Goal: Find contact information: Find contact information

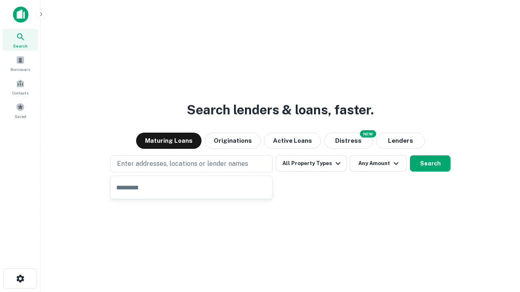
type input "**********"
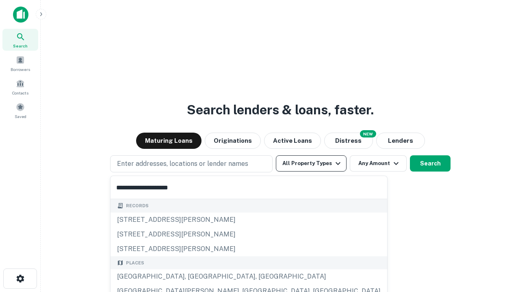
click at [311, 164] on button "All Property Types" at bounding box center [311, 163] width 71 height 16
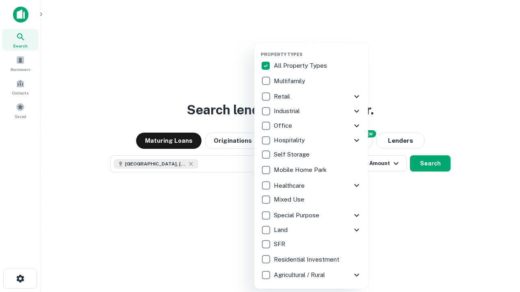
click at [317, 49] on button "button" at bounding box center [318, 49] width 114 height 0
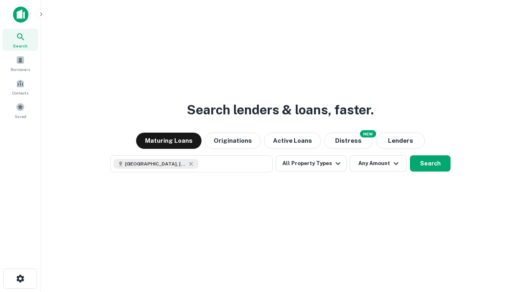
scroll to position [13, 0]
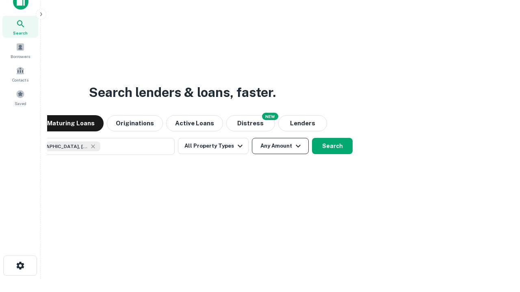
click at [252, 138] on button "Any Amount" at bounding box center [280, 146] width 57 height 16
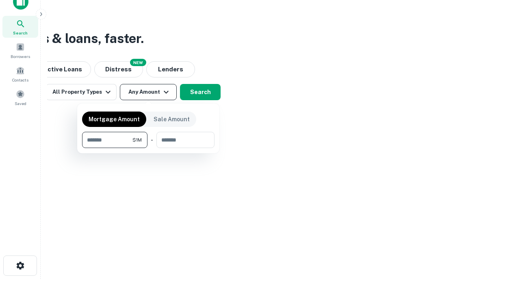
type input "*******"
click at [148, 148] on button "button" at bounding box center [148, 148] width 132 height 0
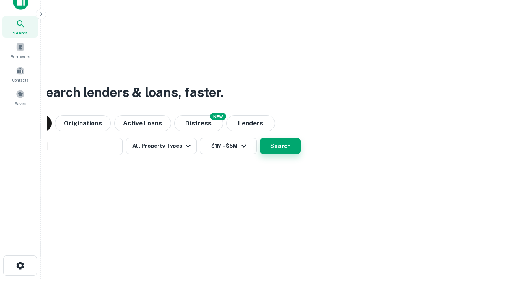
click at [260, 138] on button "Search" at bounding box center [280, 146] width 41 height 16
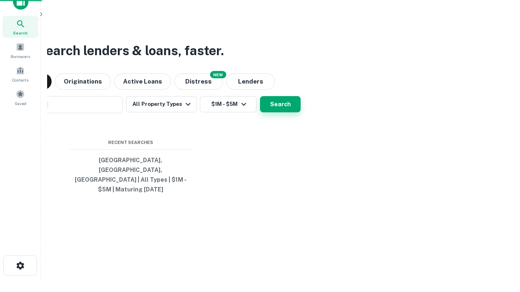
scroll to position [26, 230]
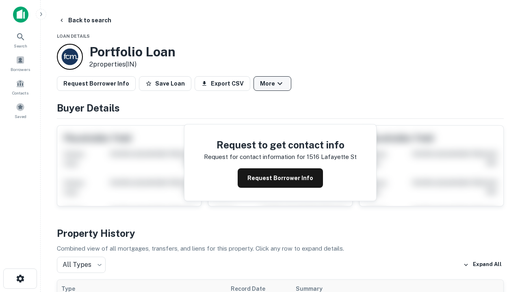
click at [272, 84] on button "More" at bounding box center [272, 83] width 38 height 15
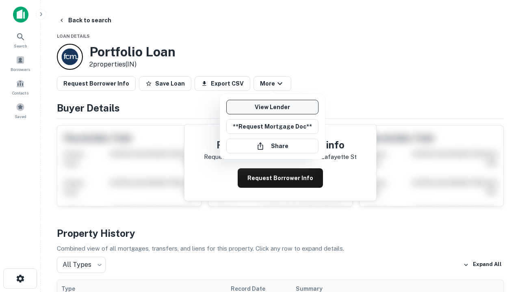
click at [272, 107] on link "View Lender" at bounding box center [272, 107] width 92 height 15
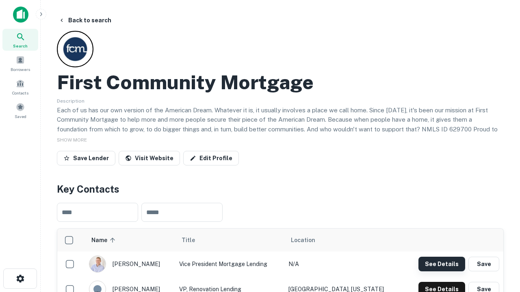
click at [441, 264] on button "See Details" at bounding box center [441, 264] width 47 height 15
click at [20, 279] on icon "button" at bounding box center [20, 279] width 10 height 10
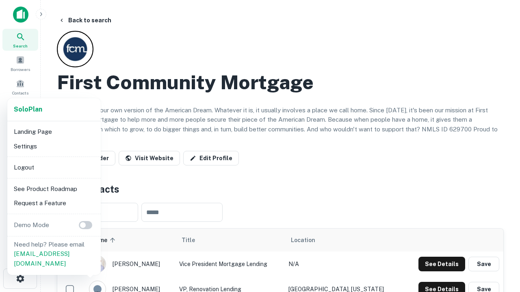
click at [54, 167] on li "Logout" at bounding box center [54, 167] width 87 height 15
